Goal: Ask a question

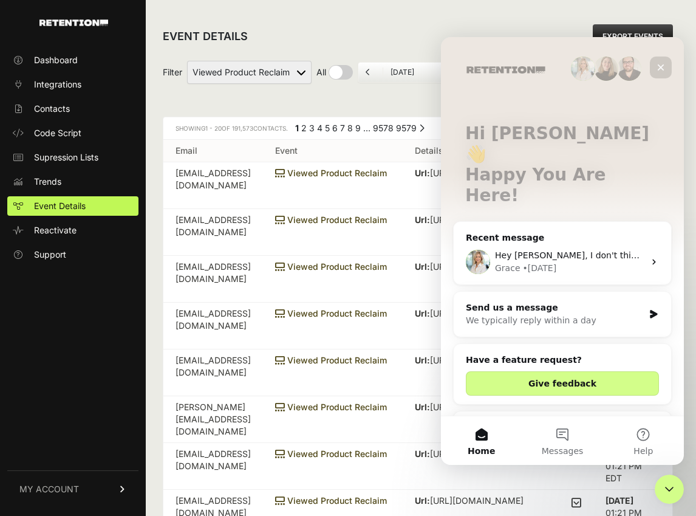
scroll to position [103, 0]
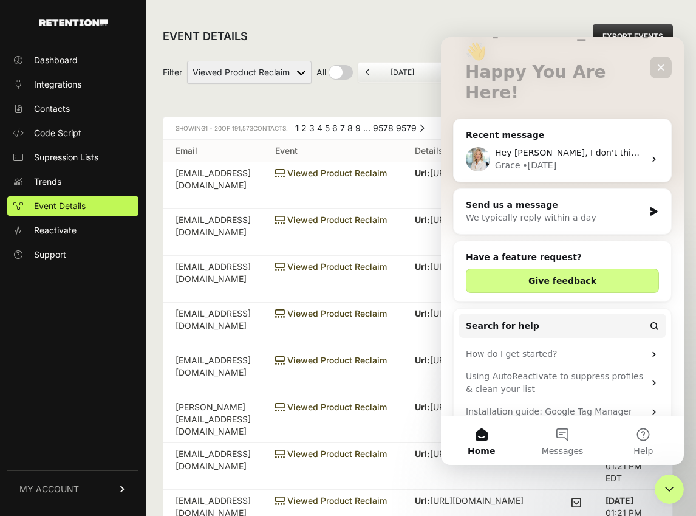
click at [589, 159] on div "Grace • [DATE]" at bounding box center [569, 165] width 149 height 13
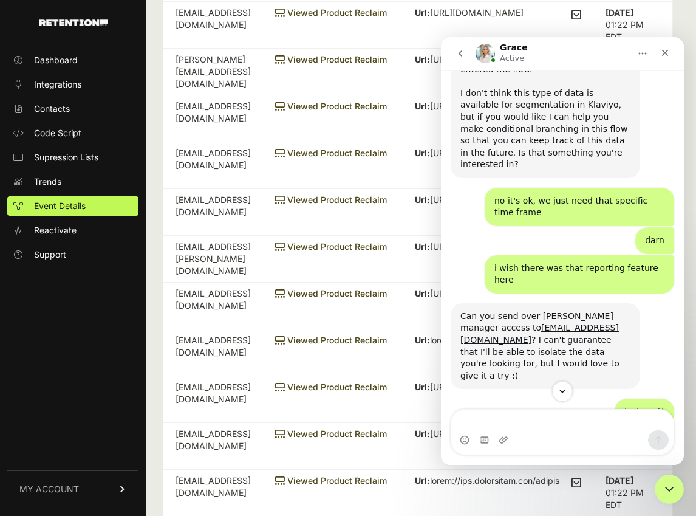
scroll to position [4675, 0]
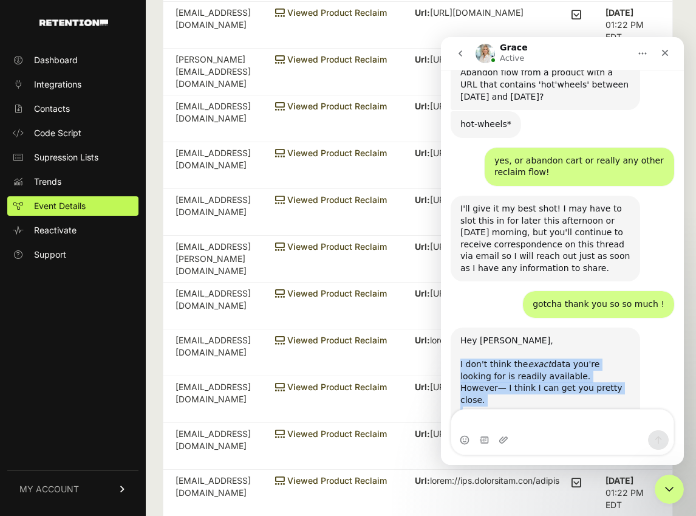
drag, startPoint x: 460, startPoint y: 98, endPoint x: 589, endPoint y: 306, distance: 243.9
click at [589, 335] on div "Hey [PERSON_NAME], I don't think the exact data you're looking for is readily a…" at bounding box center [545, 507] width 170 height 344
copy div "I don't think the exact data you're looking for is readily available. However— …"
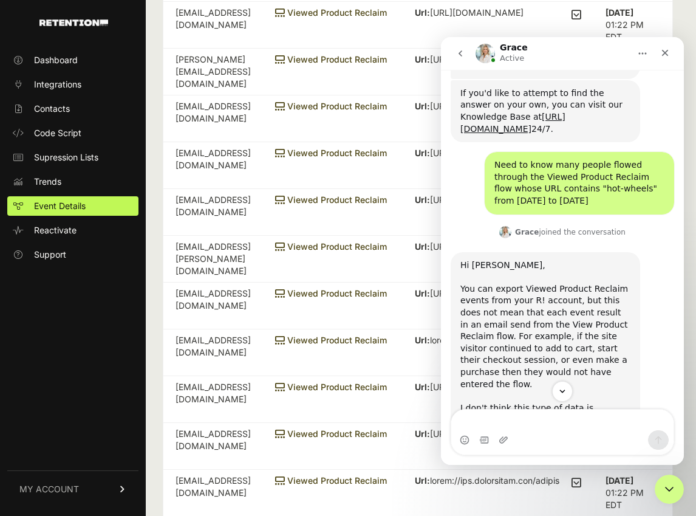
scroll to position [3784, 0]
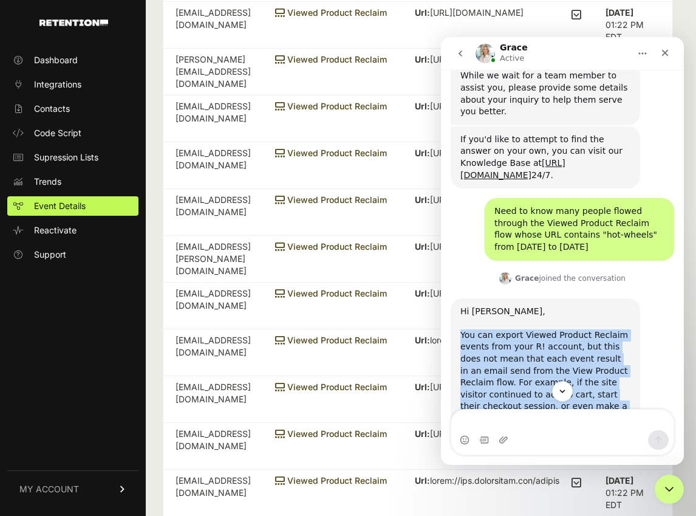
drag, startPoint x: 462, startPoint y: 115, endPoint x: 558, endPoint y: 198, distance: 126.6
click at [558, 306] on div "Hi [PERSON_NAME], You can export Viewed Product Reclaim events from your R! acc…" at bounding box center [545, 419] width 170 height 226
copy div "You can export Viewed Product Reclaim events from your R! account, but this doe…"
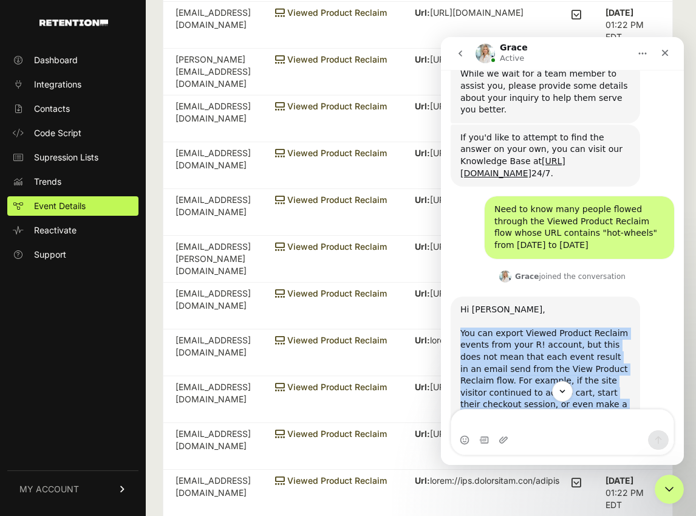
scroll to position [4688, 0]
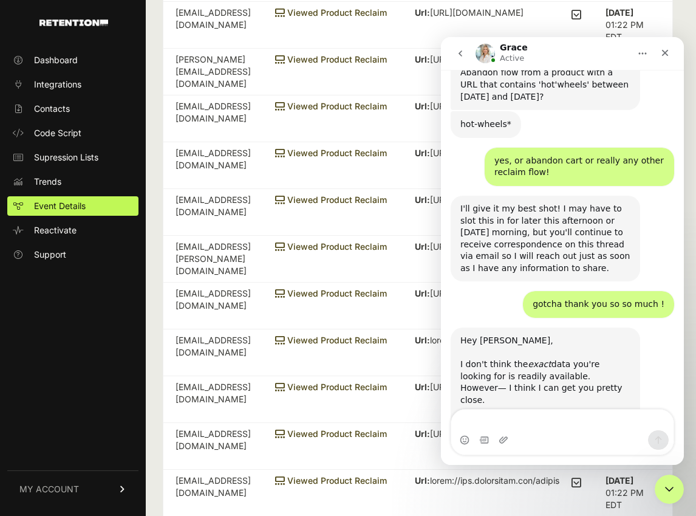
drag, startPoint x: 591, startPoint y: 246, endPoint x: 567, endPoint y: 208, distance: 45.3
copy div "there is no way to guarantee that the flow email contained hot wheels content, …"
click at [517, 420] on textarea "Message…" at bounding box center [562, 419] width 222 height 21
paste textarea "can you ask her if they have any metrics on what our. match rate has looked lik…"
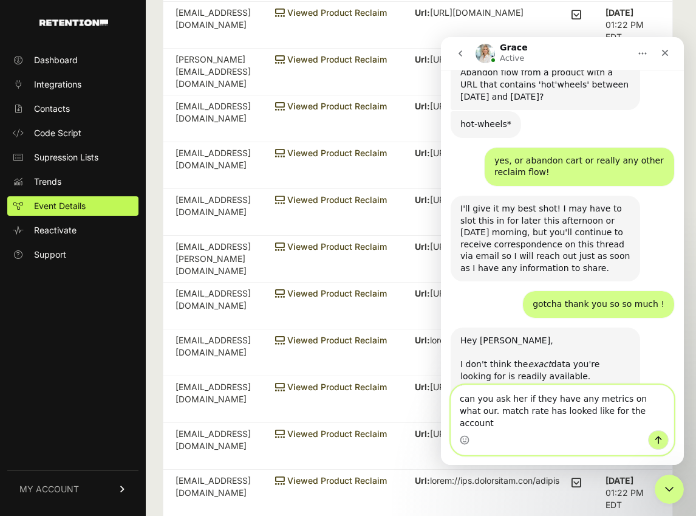
scroll to position [4700, 0]
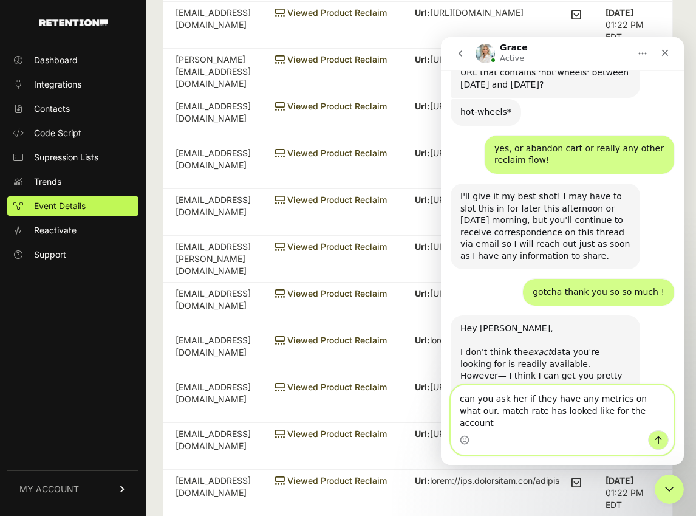
drag, startPoint x: 551, startPoint y: 410, endPoint x: 414, endPoint y: 404, distance: 138.0
click html "Grace Active Ask us anything, or share your feedback. We will respond ASAP! Ple…"
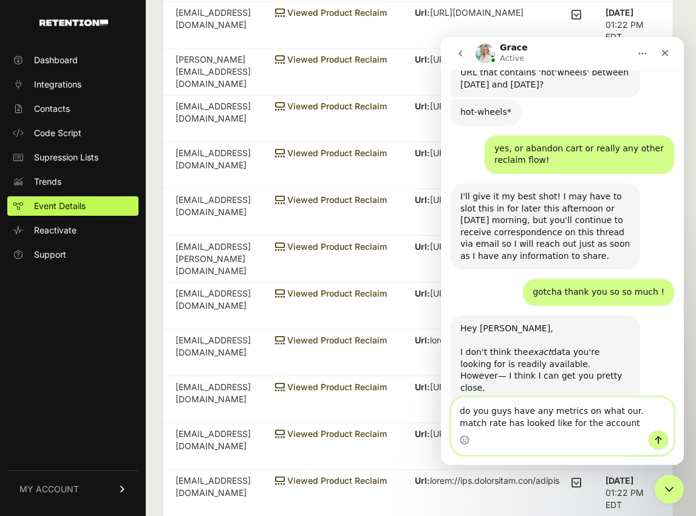
click at [614, 416] on textarea "do you guys have any metrics on what our. match rate has looked like for the ac…" at bounding box center [562, 413] width 222 height 33
type textarea "do you guys have any metrics on what our match rate has looked like for the acc…"
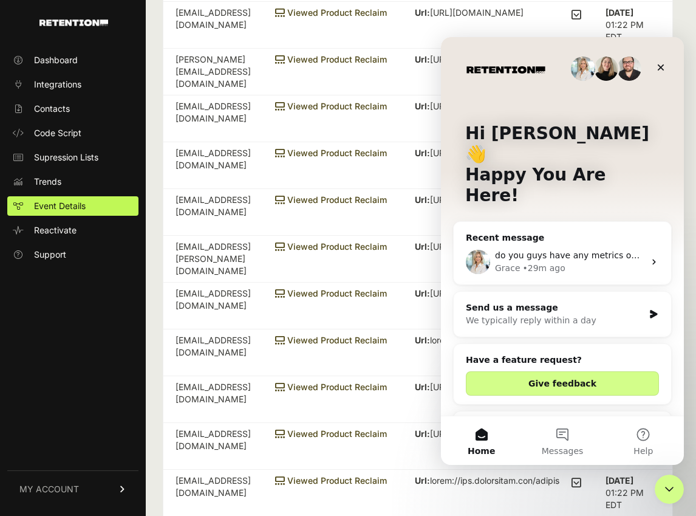
scroll to position [0, 0]
click at [581, 262] on div "Grace • 29m ago" at bounding box center [569, 268] width 149 height 13
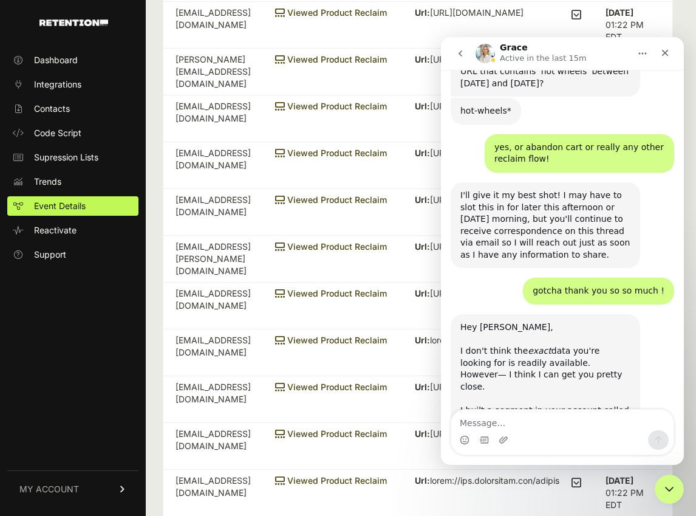
scroll to position [4756, 0]
